Goal: Find specific page/section: Find specific page/section

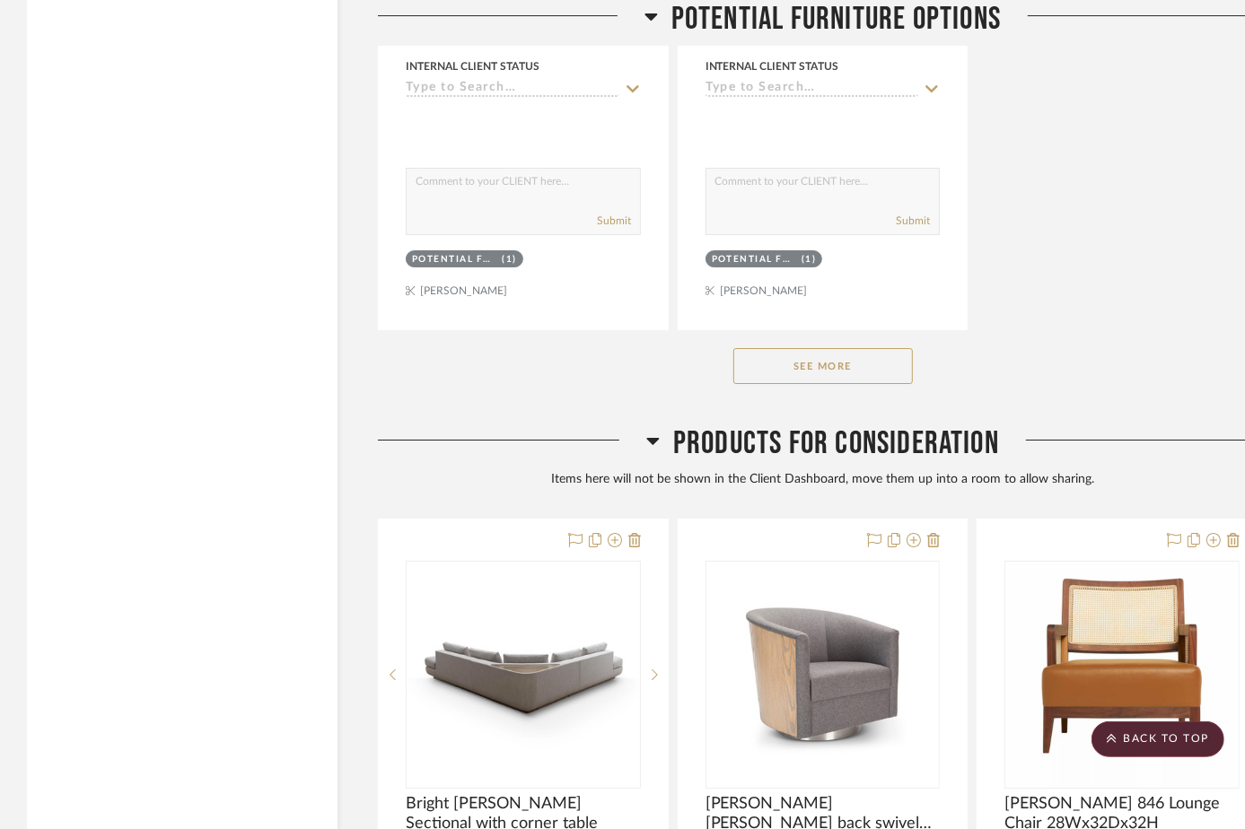
scroll to position [13361, 0]
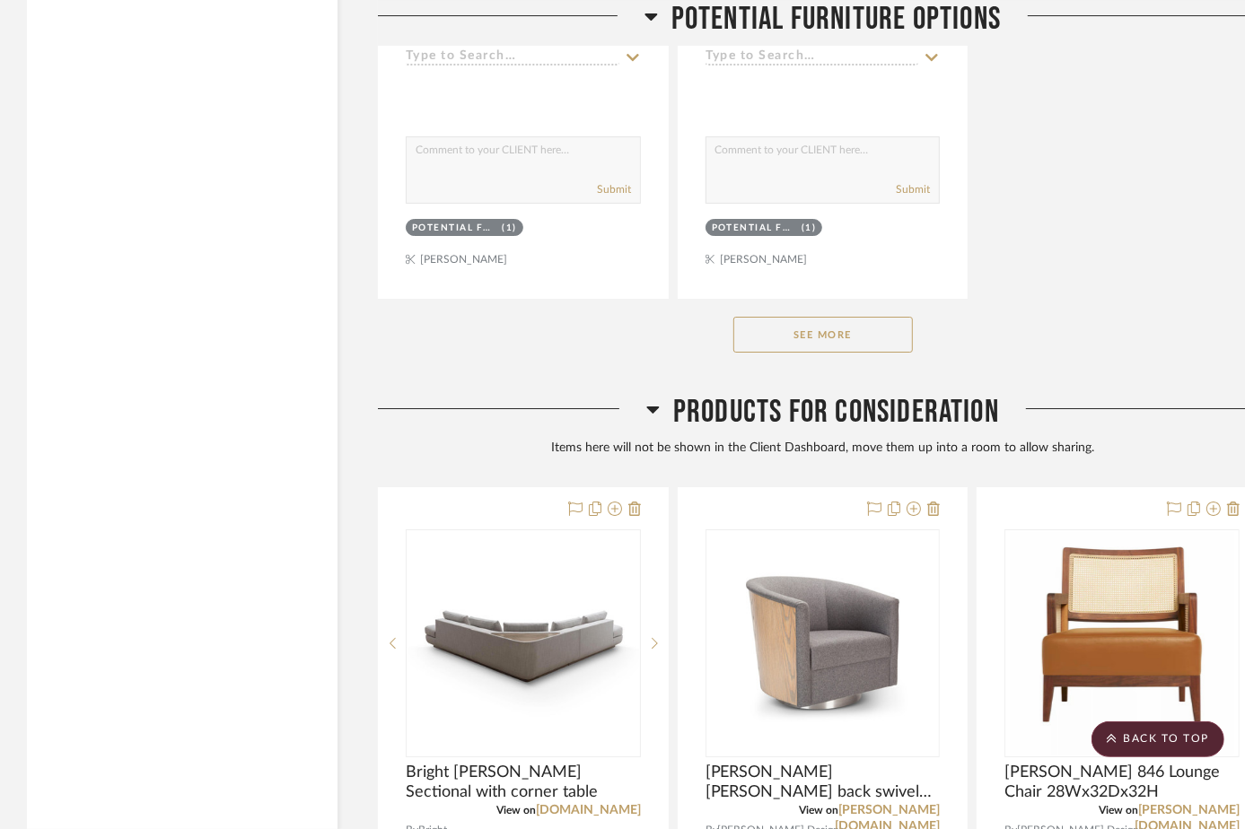
click at [865, 317] on button "See More" at bounding box center [822, 335] width 179 height 36
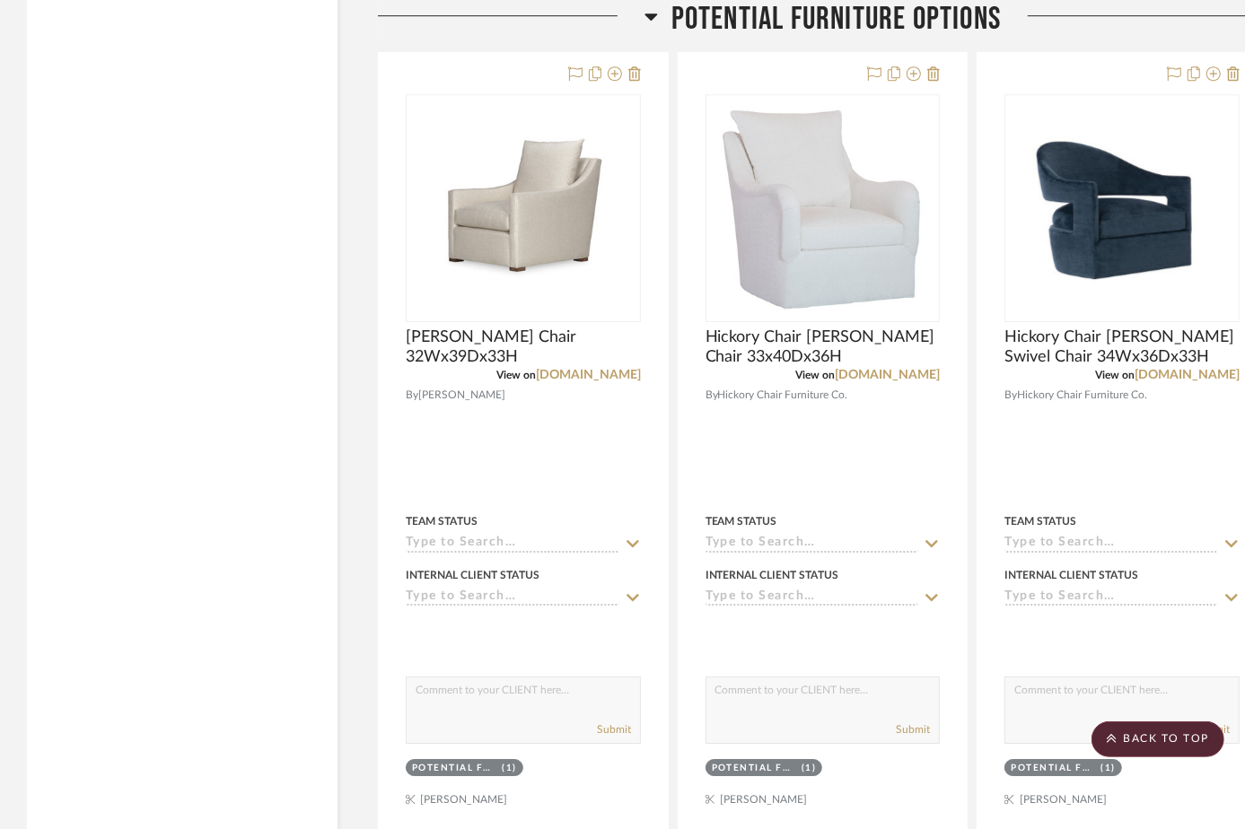
scroll to position [12739, 0]
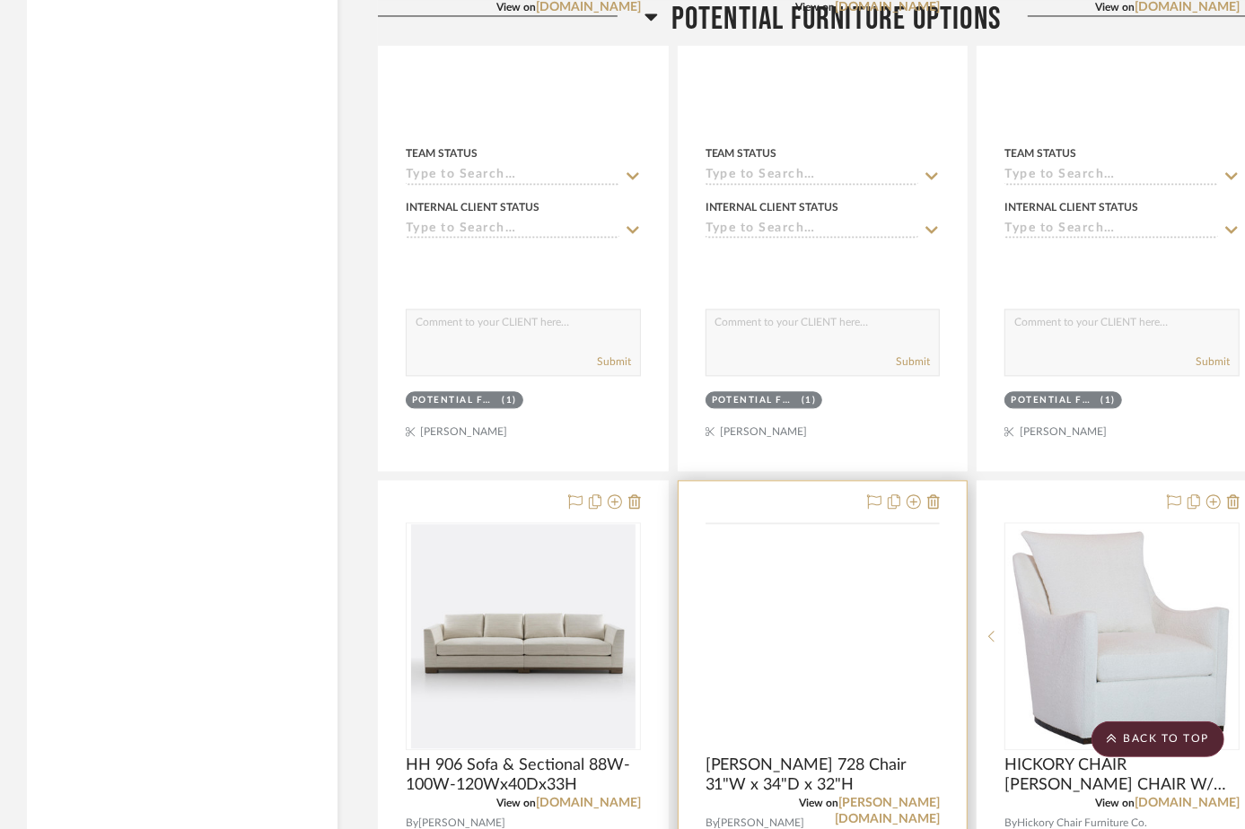
click at [0, 0] on img at bounding box center [0, 0] width 0 height 0
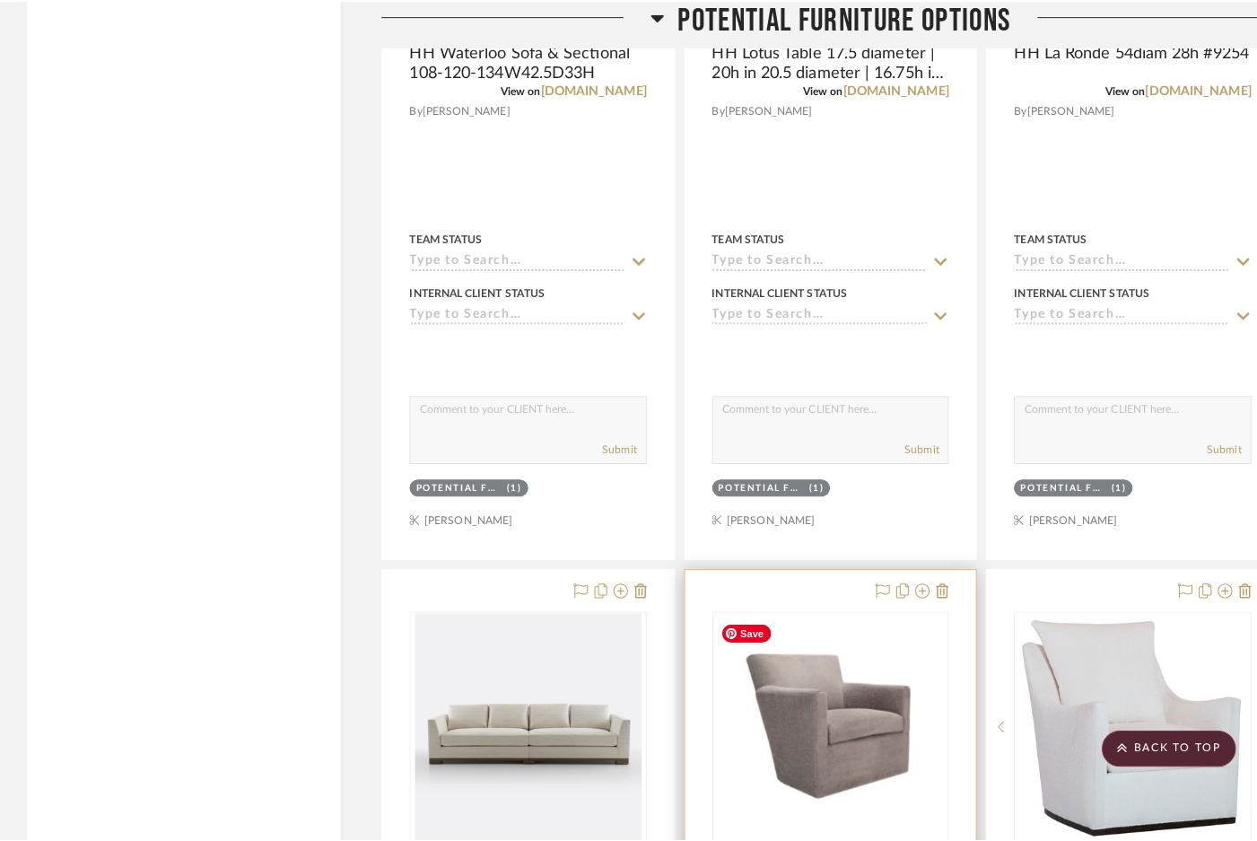
scroll to position [0, 0]
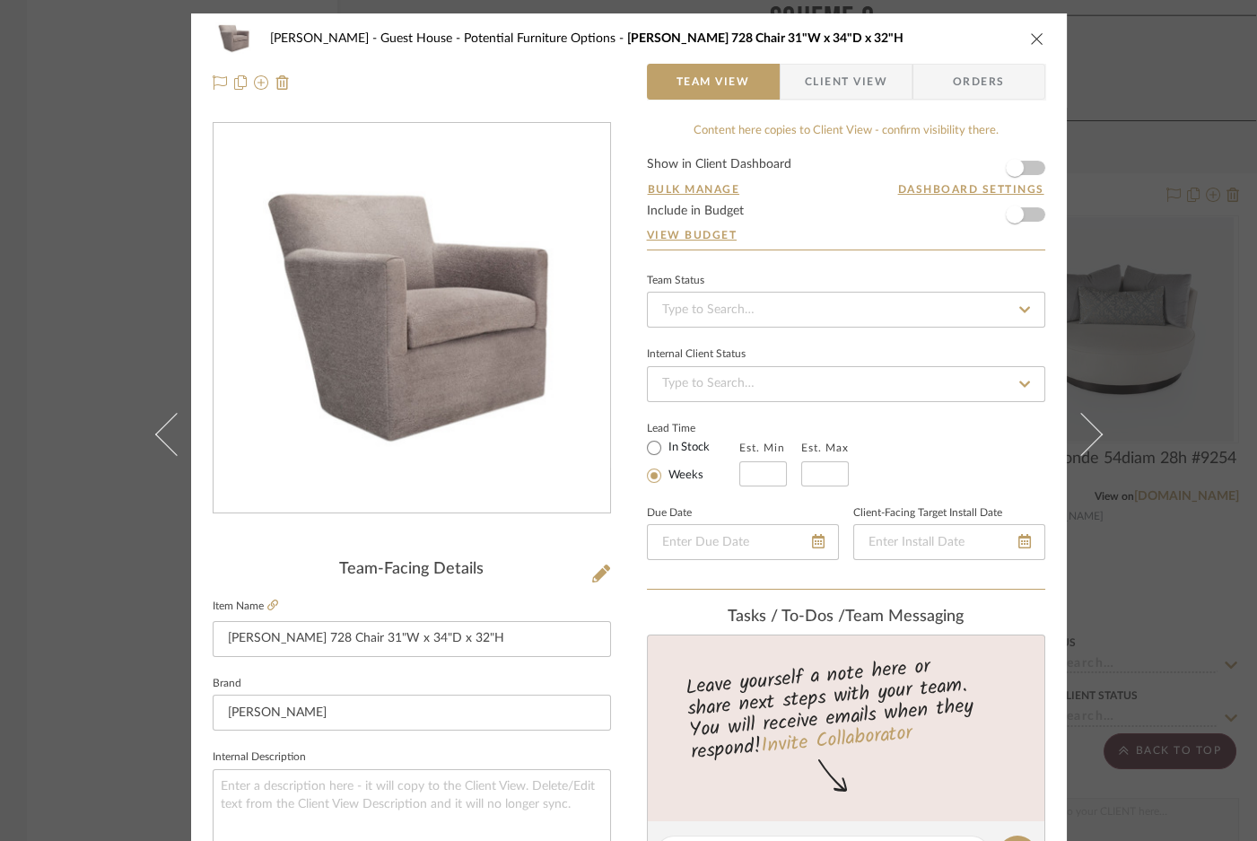
click at [1029, 48] on div "[PERSON_NAME] - Guest House Potential Furniture Options [PERSON_NAME] 728 Chair…" at bounding box center [629, 39] width 833 height 36
click at [1034, 32] on icon "close" at bounding box center [1037, 38] width 14 height 14
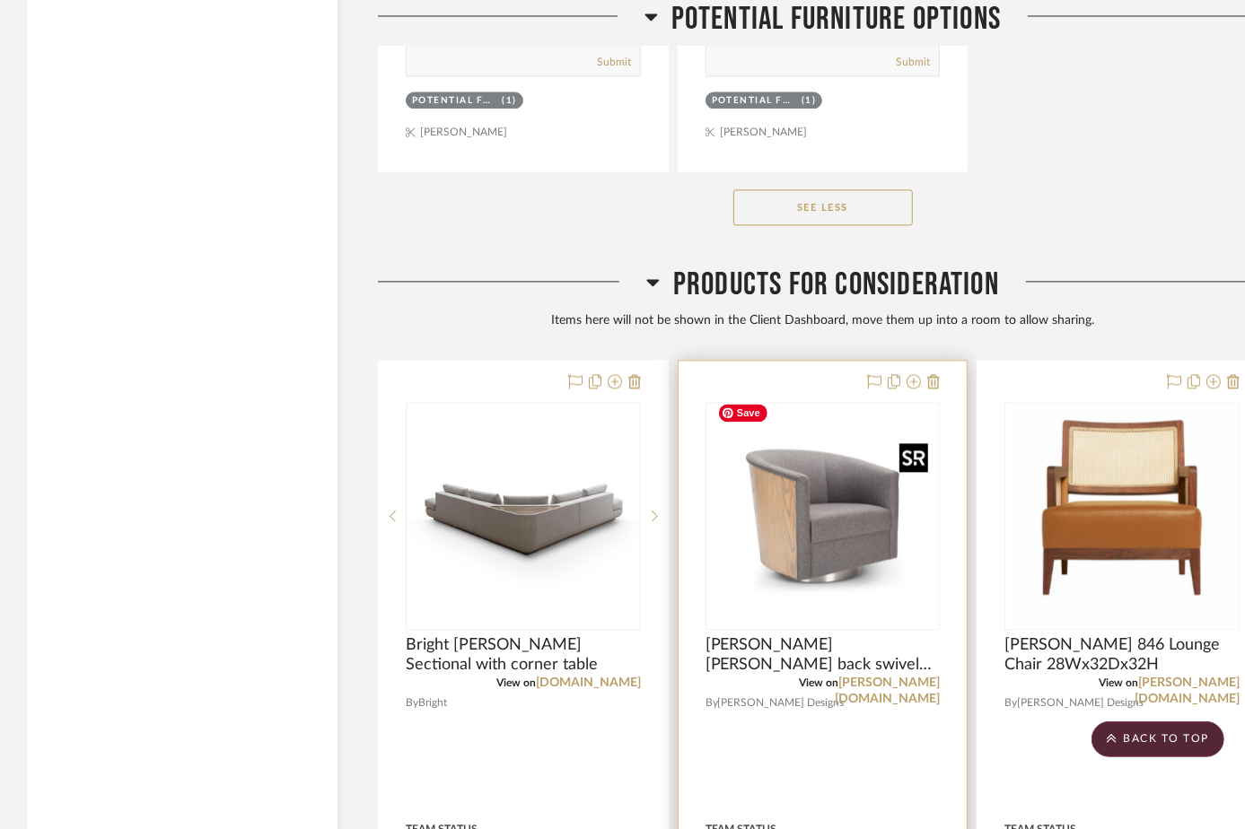
scroll to position [20081, 0]
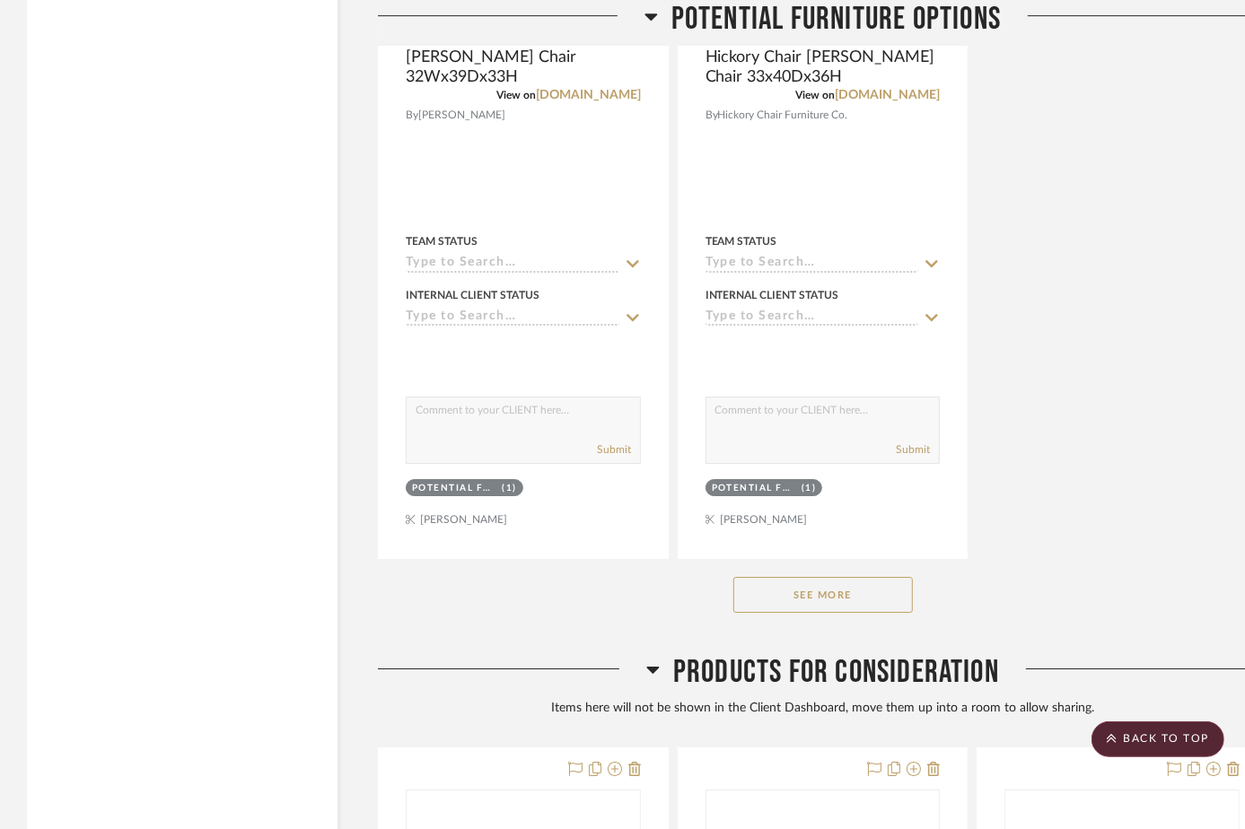
scroll to position [13426, 0]
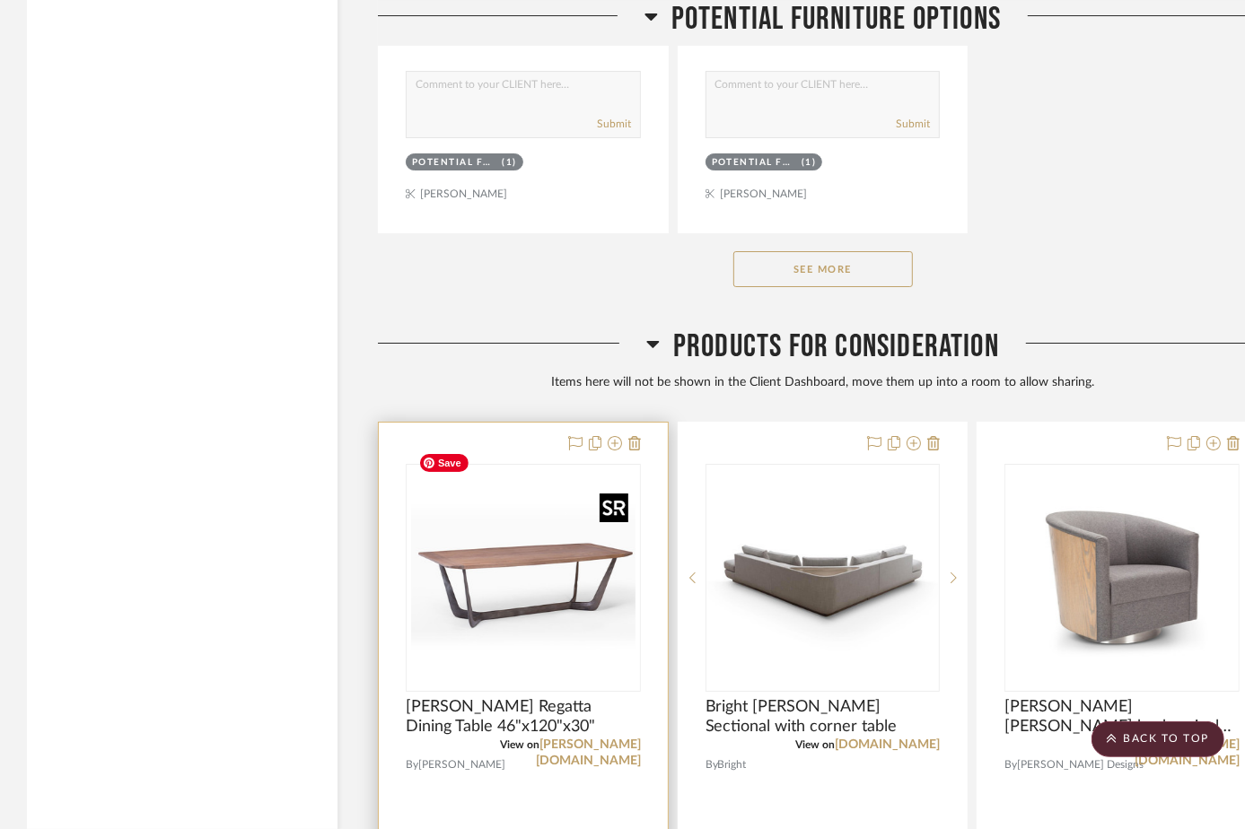
click at [553, 555] on img "0" at bounding box center [523, 578] width 224 height 224
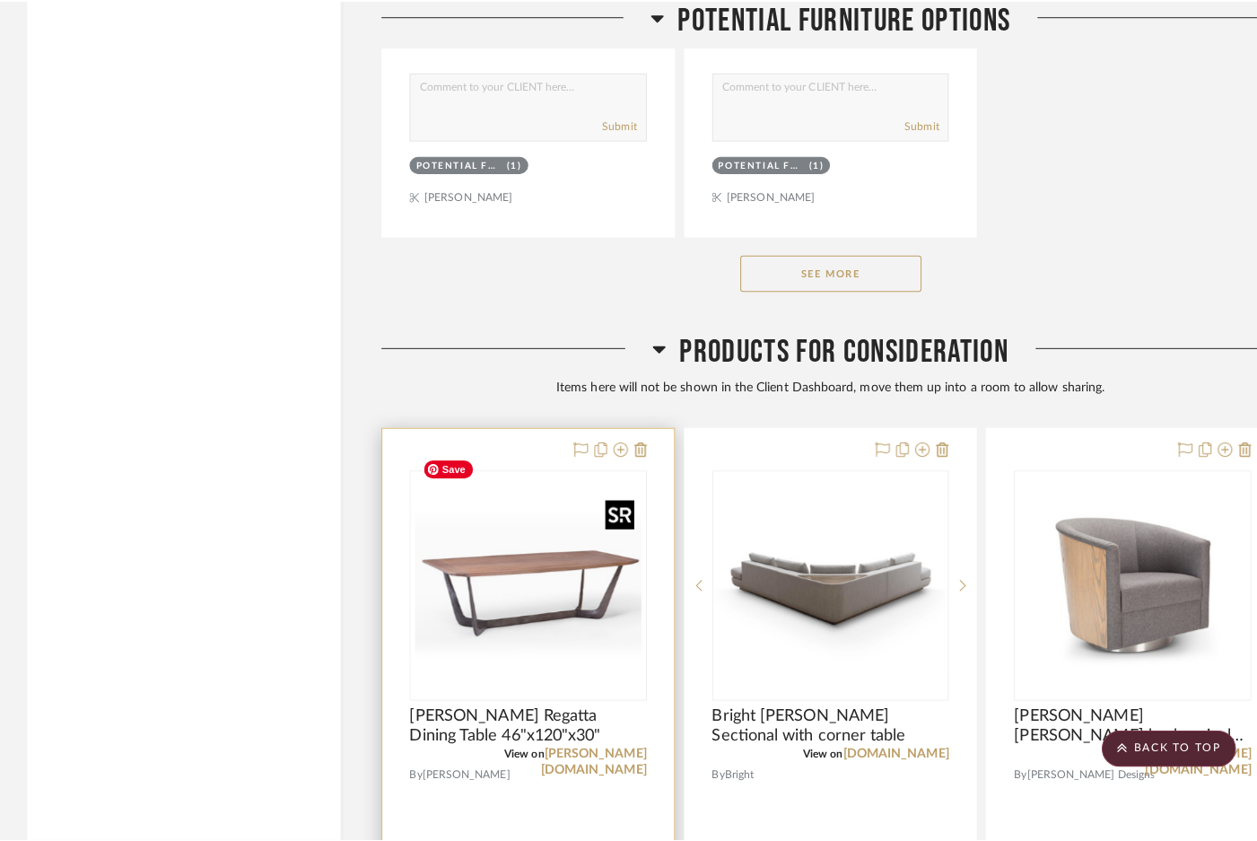
scroll to position [0, 0]
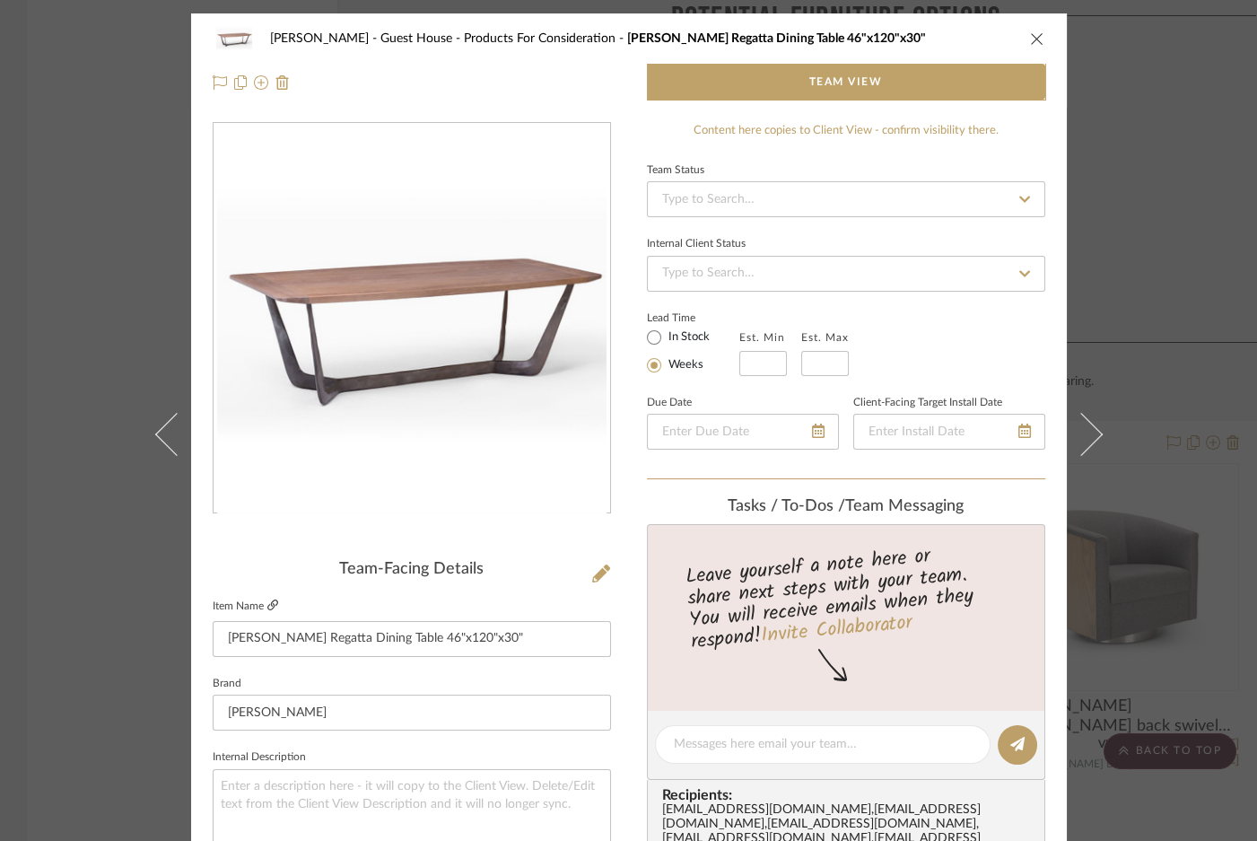
click at [267, 606] on icon at bounding box center [272, 604] width 11 height 11
